Goal: Information Seeking & Learning: Learn about a topic

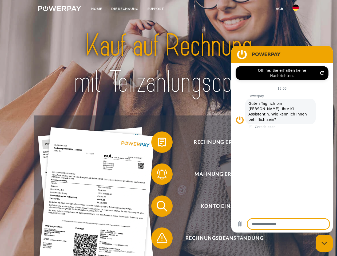
click at [60, 9] on img at bounding box center [59, 8] width 43 height 5
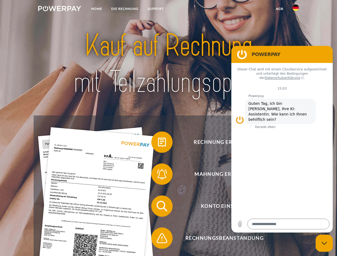
click at [296, 9] on img at bounding box center [296, 8] width 6 height 6
click at [280, 9] on link "agb" at bounding box center [280, 9] width 17 height 10
click at [158, 143] on span at bounding box center [154, 142] width 27 height 27
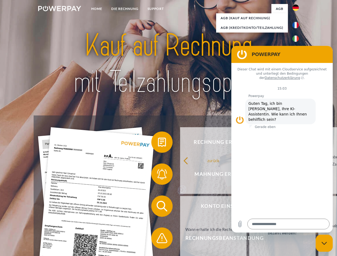
click at [158, 175] on span at bounding box center [154, 174] width 27 height 27
click at [249, 208] on link "Bis wann muss die Rechnung bezahlt werden?" at bounding box center [282, 229] width 67 height 67
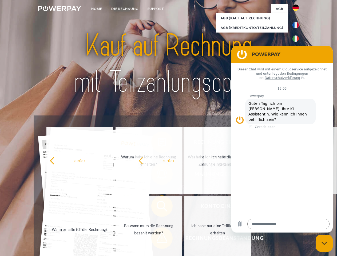
click at [158, 240] on span at bounding box center [154, 238] width 27 height 27
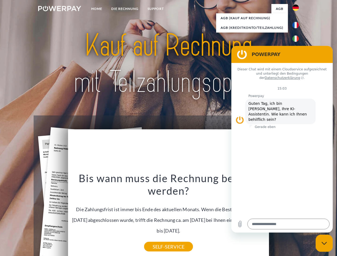
click at [325, 244] on icon "Messaging-Fenster schließen" at bounding box center [325, 243] width 6 height 3
type textarea "*"
